Goal: Book appointment/travel/reservation

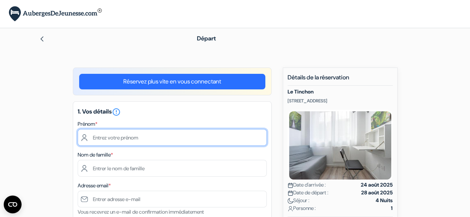
click at [118, 137] on input "text" at bounding box center [172, 137] width 189 height 17
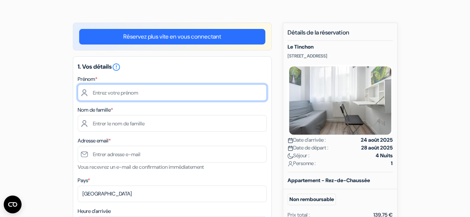
scroll to position [43, 0]
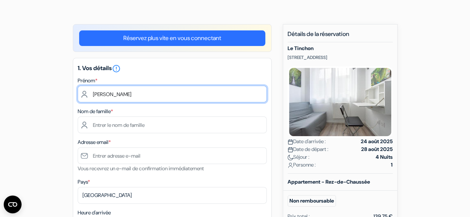
type input "[PERSON_NAME]"
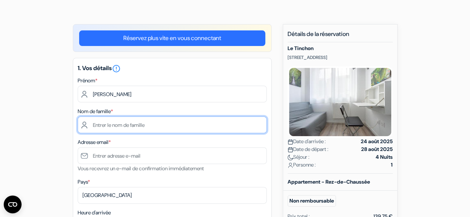
click at [139, 126] on input "text" at bounding box center [172, 125] width 189 height 17
type input "Sawadogo"
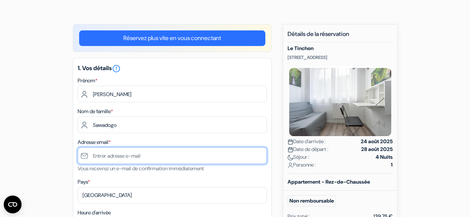
click at [209, 157] on input "text" at bounding box center [172, 156] width 189 height 17
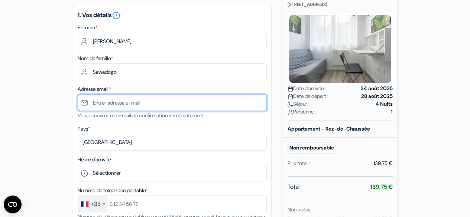
scroll to position [0, 0]
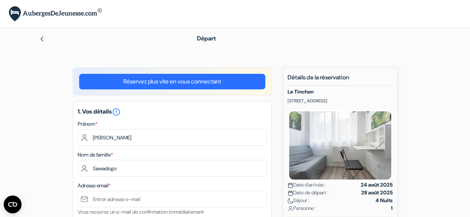
click at [44, 39] on img at bounding box center [42, 39] width 6 height 6
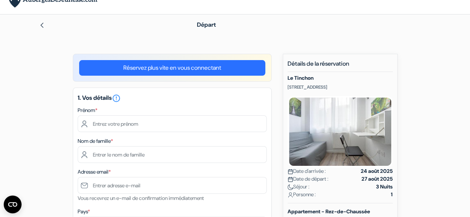
scroll to position [13, 0]
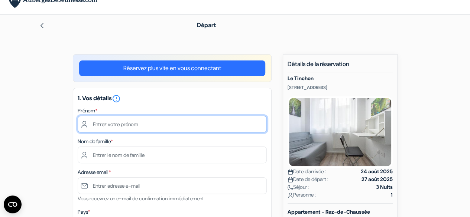
click at [146, 131] on input "text" at bounding box center [172, 124] width 189 height 17
type input "[PERSON_NAME]"
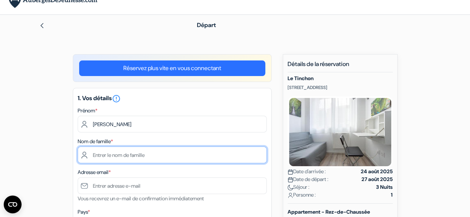
click at [160, 153] on input "text" at bounding box center [172, 155] width 189 height 17
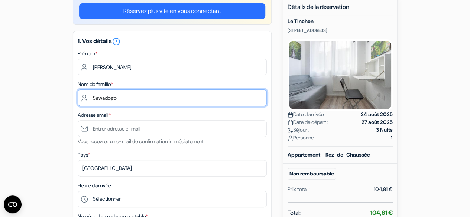
scroll to position [71, 0]
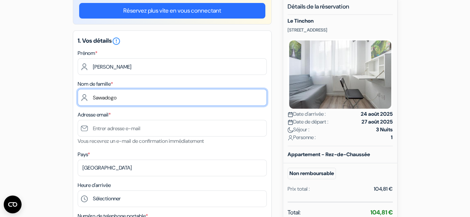
type input "Sawadogo"
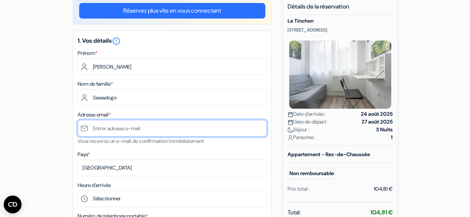
click at [143, 127] on input "text" at bounding box center [172, 128] width 189 height 17
paste input "abdoulazizs198@gmail.com"
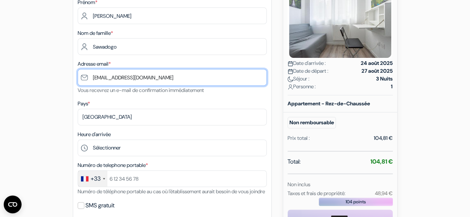
scroll to position [124, 0]
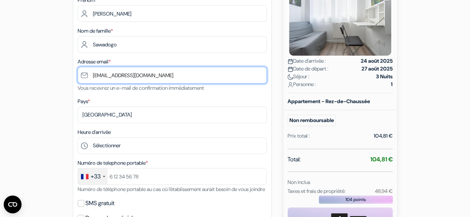
type input "abdoulazizs198@gmail.com"
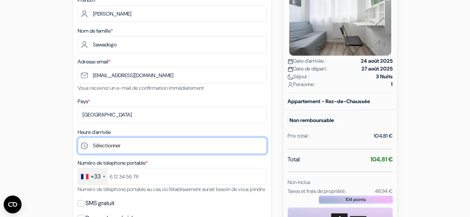
click at [109, 147] on select "Sélectionner 15:00 16:00 17:00 18:00 19:00 20:00 21:00 22:00 23:00 0:00" at bounding box center [172, 145] width 189 height 17
select select "15"
click at [78, 138] on select "Sélectionner 15:00 16:00 17:00 18:00 19:00 20:00 21:00 22:00 23:00 0:00" at bounding box center [172, 145] width 189 height 17
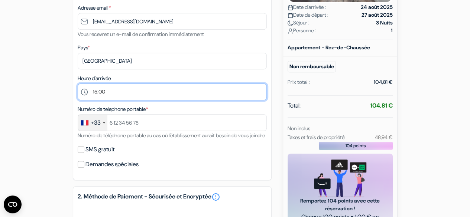
scroll to position [179, 0]
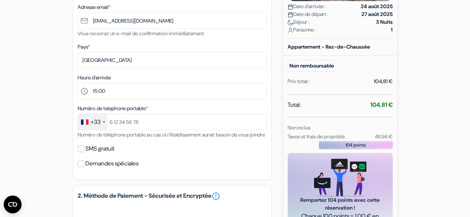
click at [104, 123] on div at bounding box center [104, 122] width 2 height 1
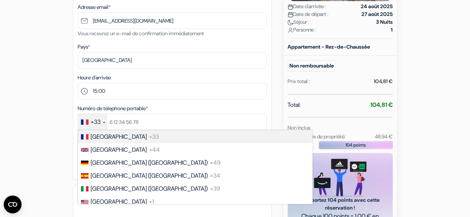
scroll to position [498, 0]
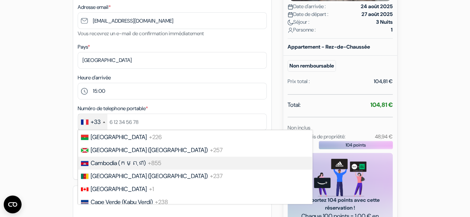
click at [104, 123] on div at bounding box center [104, 122] width 2 height 1
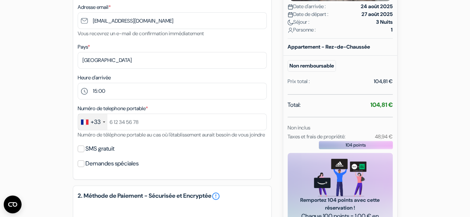
click at [104, 123] on div at bounding box center [104, 122] width 2 height 1
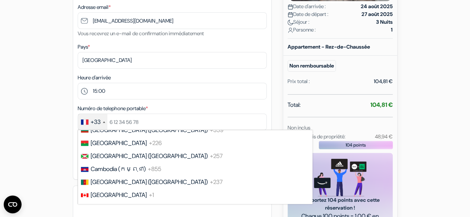
scroll to position [493, 0]
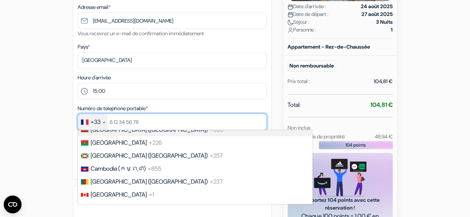
click at [143, 124] on input "text" at bounding box center [172, 122] width 189 height 17
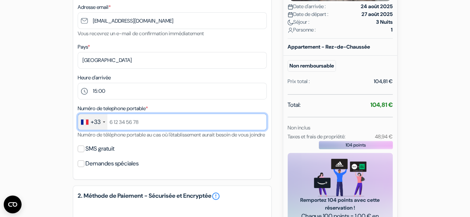
type input "+33784866607"
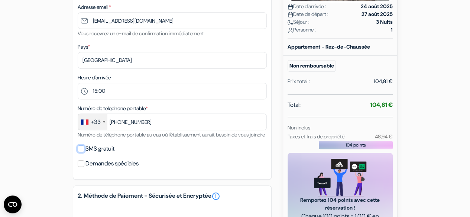
click at [80, 152] on input "SMS gratuit" at bounding box center [81, 149] width 7 height 7
checkbox input "true"
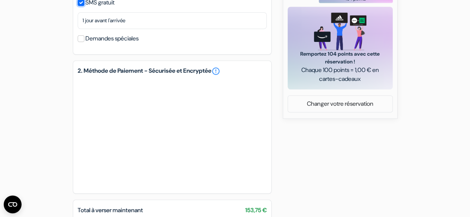
scroll to position [418, 0]
